Goal: Navigation & Orientation: Find specific page/section

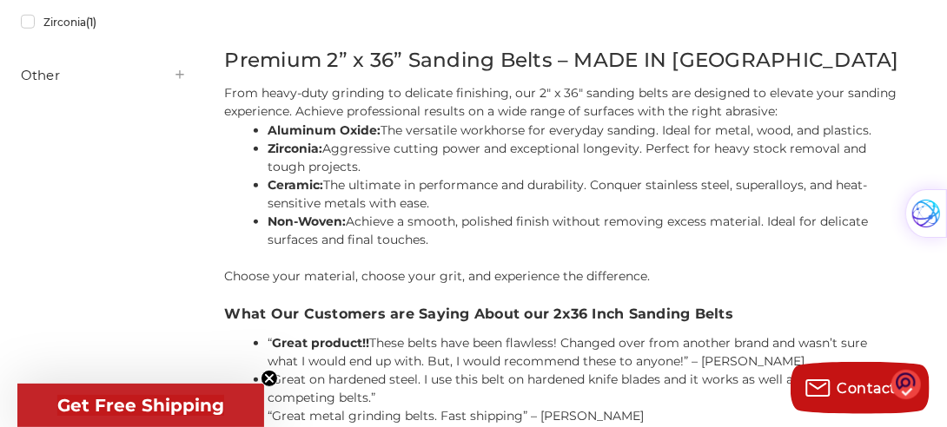
scroll to position [849, 0]
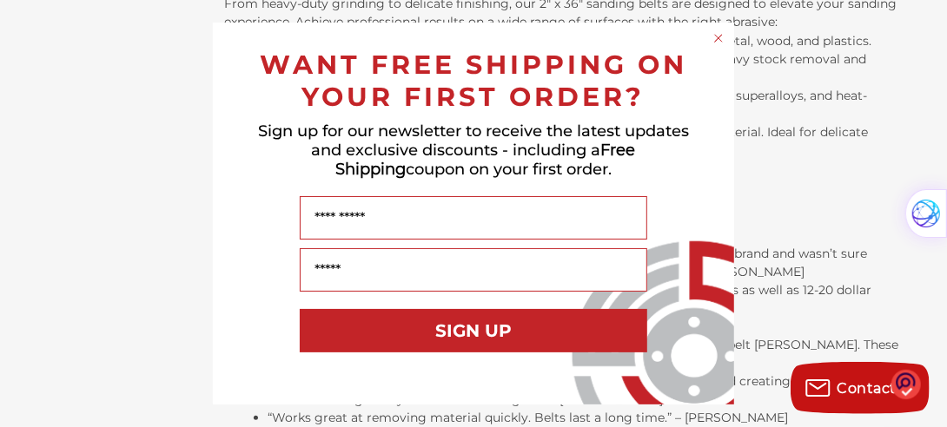
click at [90, 102] on div "Close dialog WANT FREE SHIPPING ON YOUR FIRST ORDER? Sign up for our newsletter…" at bounding box center [473, 213] width 947 height 427
click at [250, 78] on div "WANT FREE SHIPPING ON YOUR FIRST ORDER?" at bounding box center [473, 76] width 486 height 73
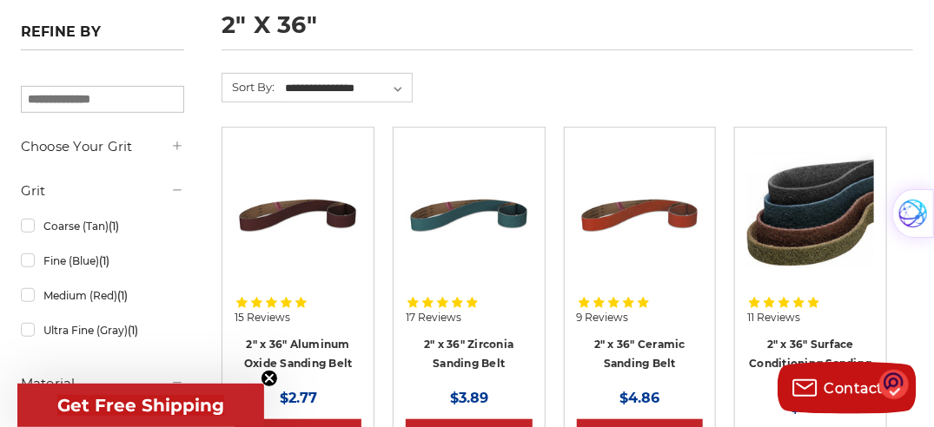
scroll to position [261, 0]
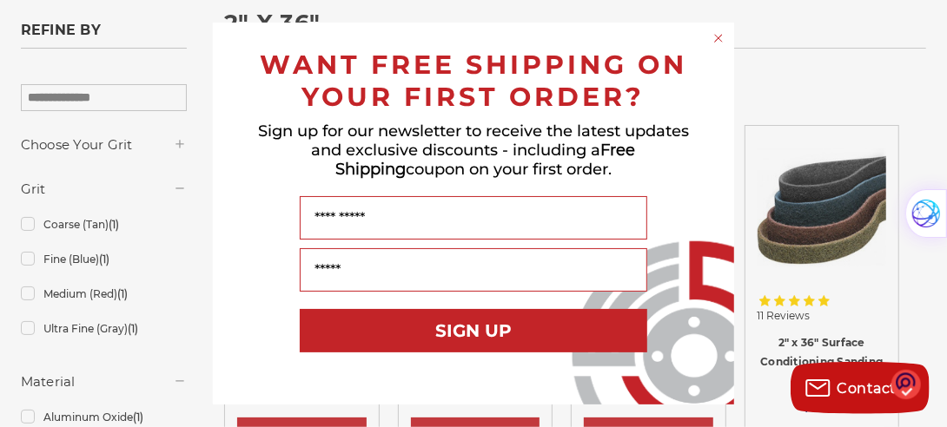
click at [716, 42] on circle "Close dialog" at bounding box center [718, 38] width 17 height 17
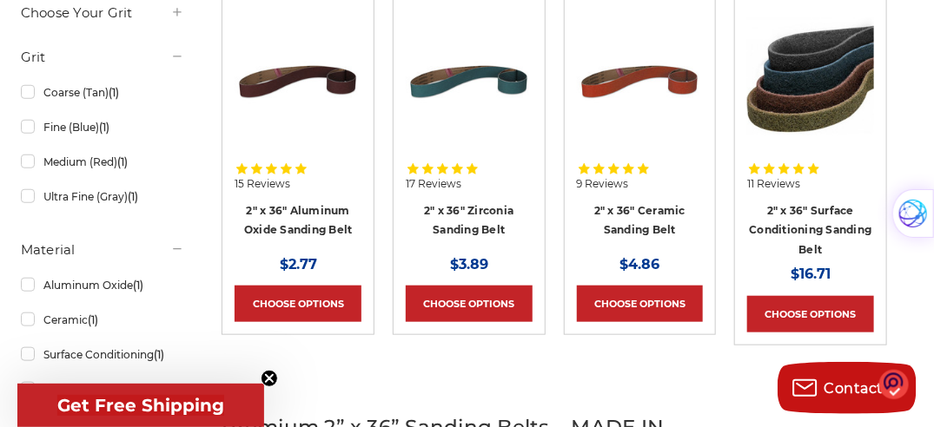
scroll to position [0, 0]
